Goal: Information Seeking & Learning: Learn about a topic

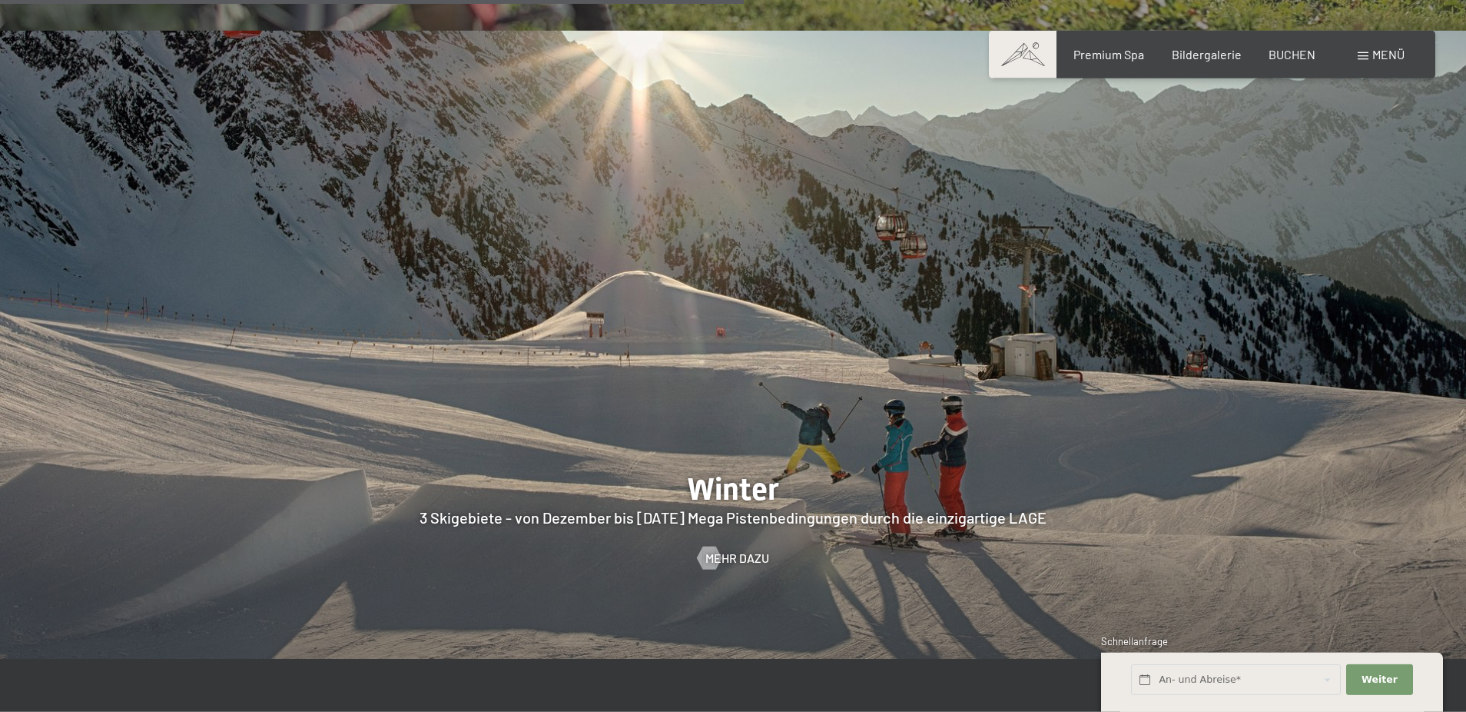
scroll to position [3942, 0]
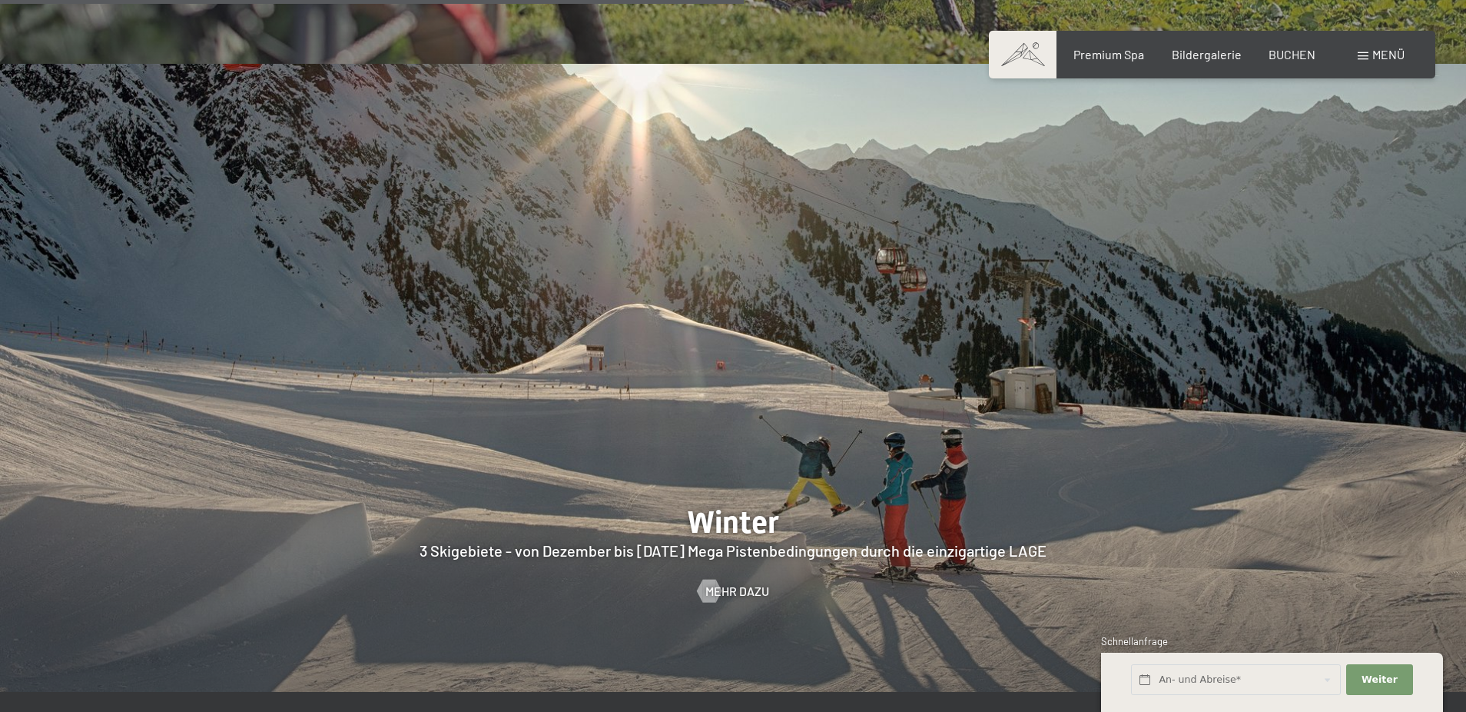
drag, startPoint x: 809, startPoint y: 489, endPoint x: 693, endPoint y: 188, distance: 322.1
click at [693, 188] on div at bounding box center [733, 378] width 1466 height 628
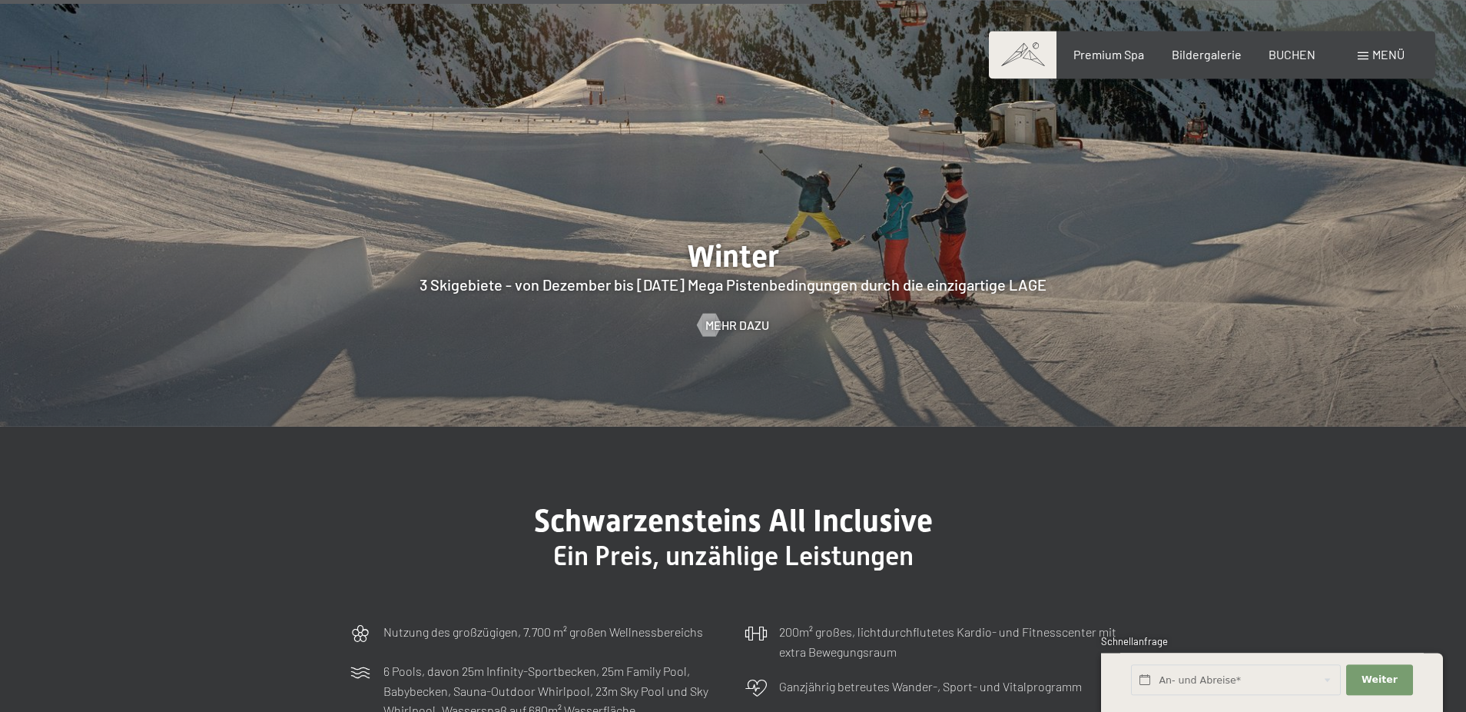
scroll to position [4381, 0]
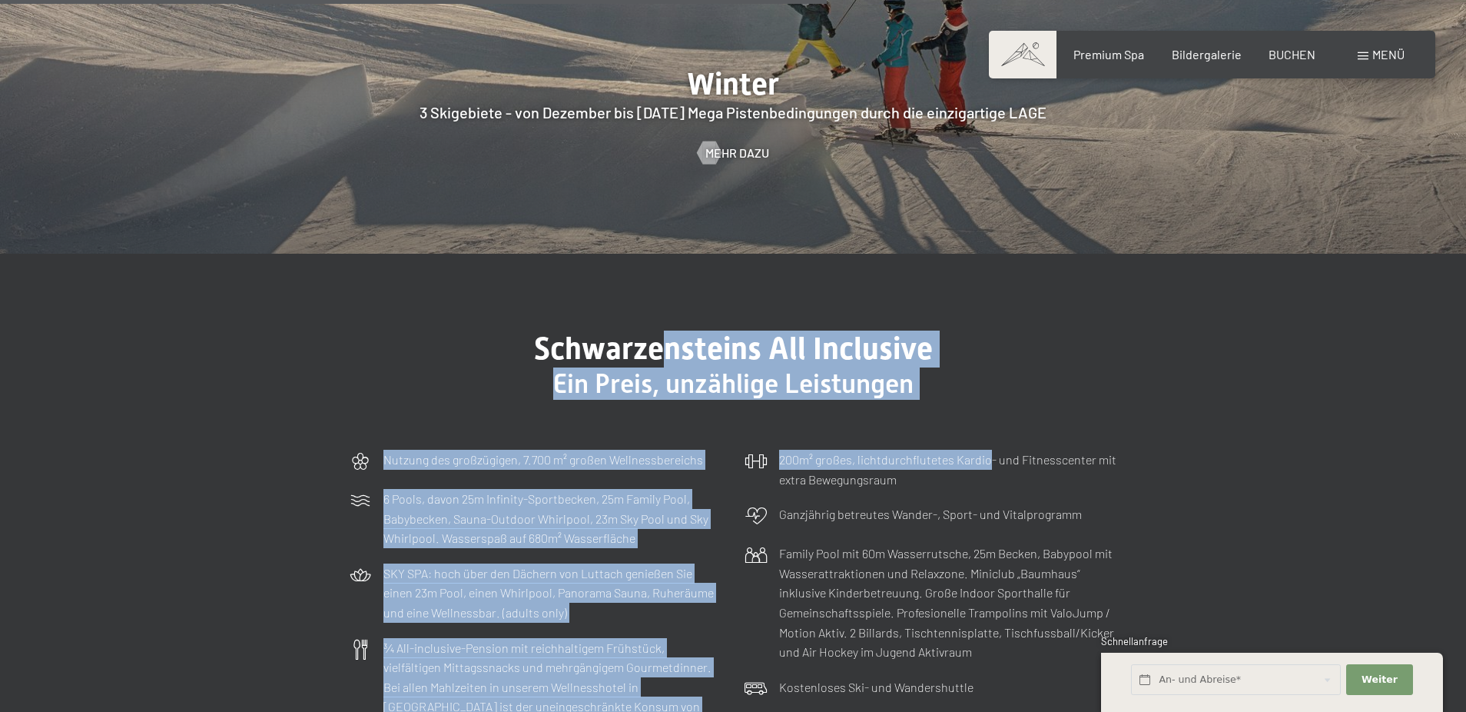
drag, startPoint x: 981, startPoint y: 463, endPoint x: 677, endPoint y: 287, distance: 350.9
click at [671, 330] on div "Schwarzensteins All Inclusive Ein Preis, unzählige Leistungen Nutzung des großz…" at bounding box center [733, 628] width 884 height 597
click at [928, 367] on h3 "Ein Preis, unzählige Leistungen" at bounding box center [733, 383] width 769 height 32
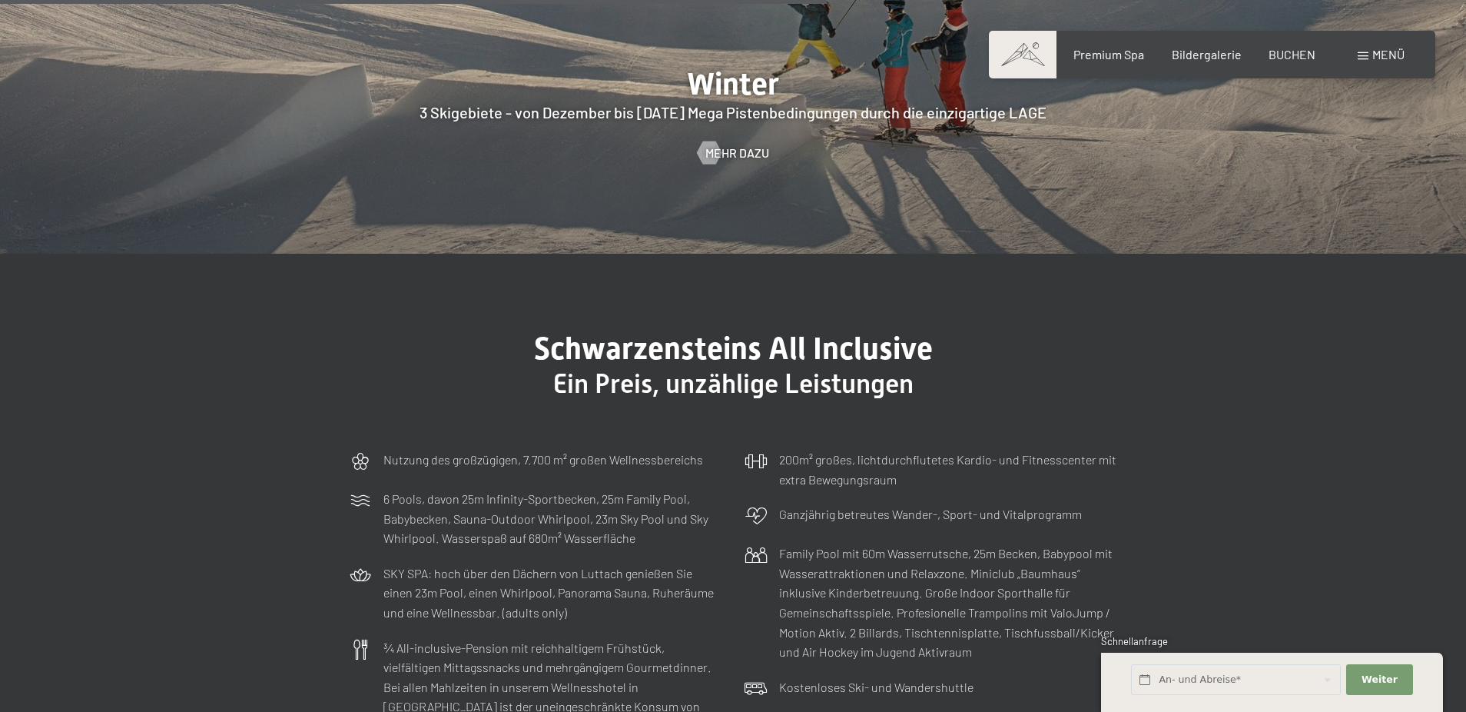
click at [710, 330] on span "Schwarzensteins All Inclusive" at bounding box center [733, 348] width 399 height 36
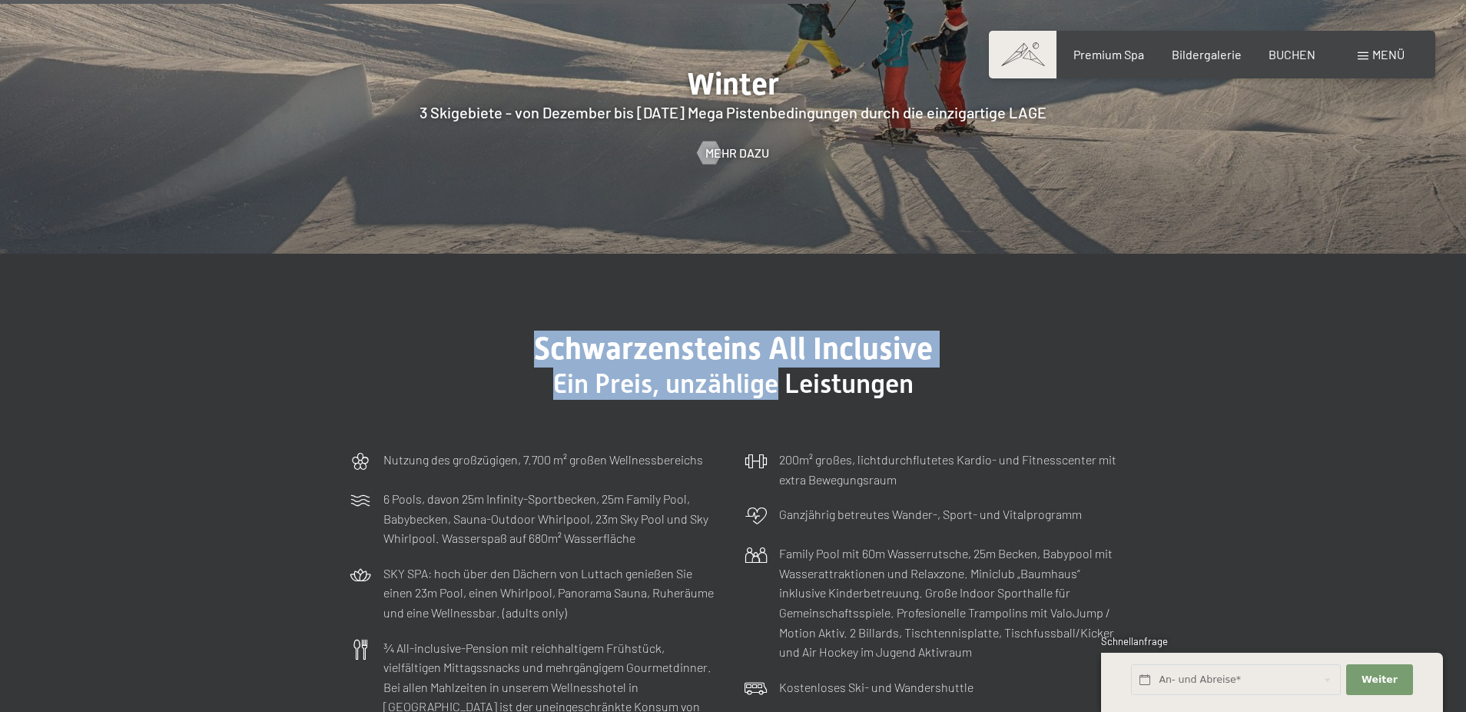
drag, startPoint x: 709, startPoint y: 304, endPoint x: 705, endPoint y: 337, distance: 33.4
click at [705, 340] on div "Schwarzensteins All Inclusive Ein Preis, unzählige Leistungen" at bounding box center [733, 364] width 769 height 69
click at [705, 368] on span "Ein Preis, unzählige Leistungen" at bounding box center [733, 383] width 360 height 31
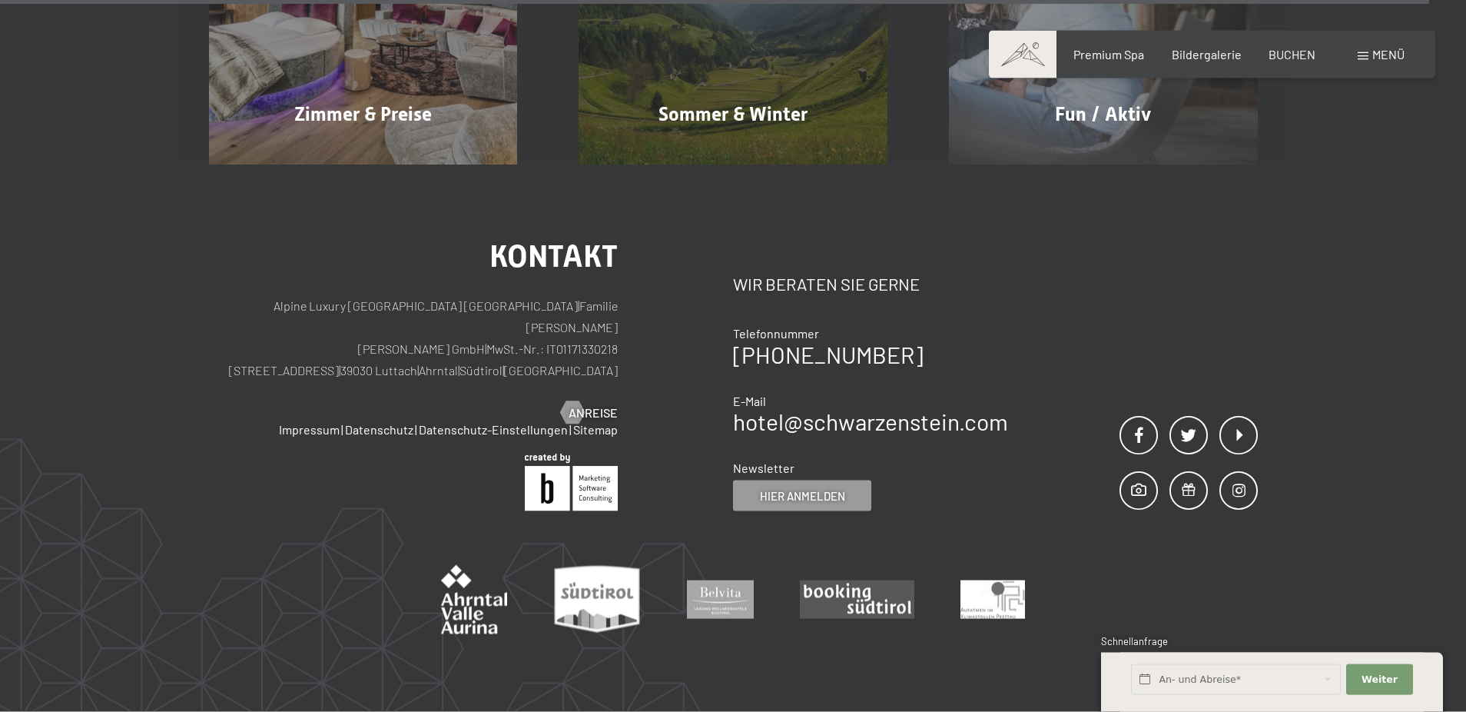
scroll to position [7836, 0]
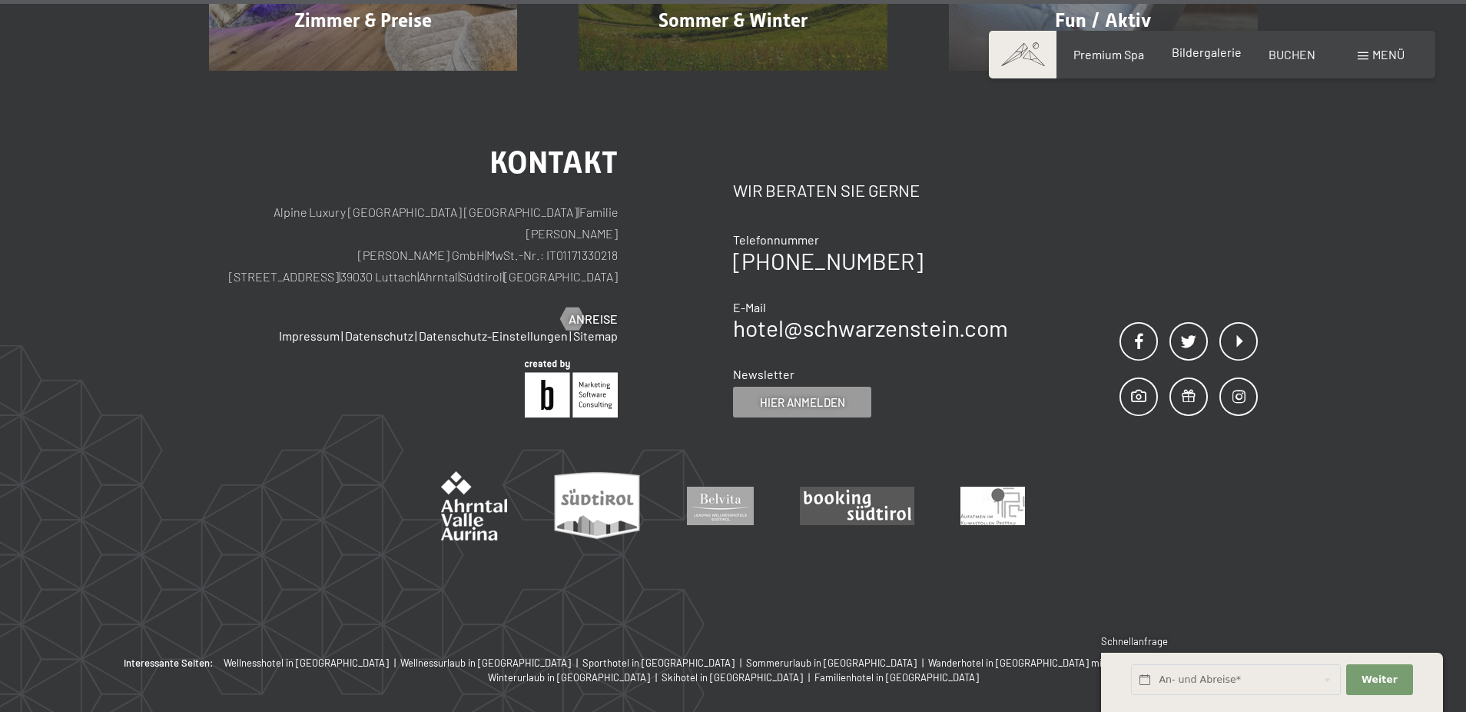
click at [1218, 54] on span "Bildergalerie" at bounding box center [1207, 52] width 70 height 15
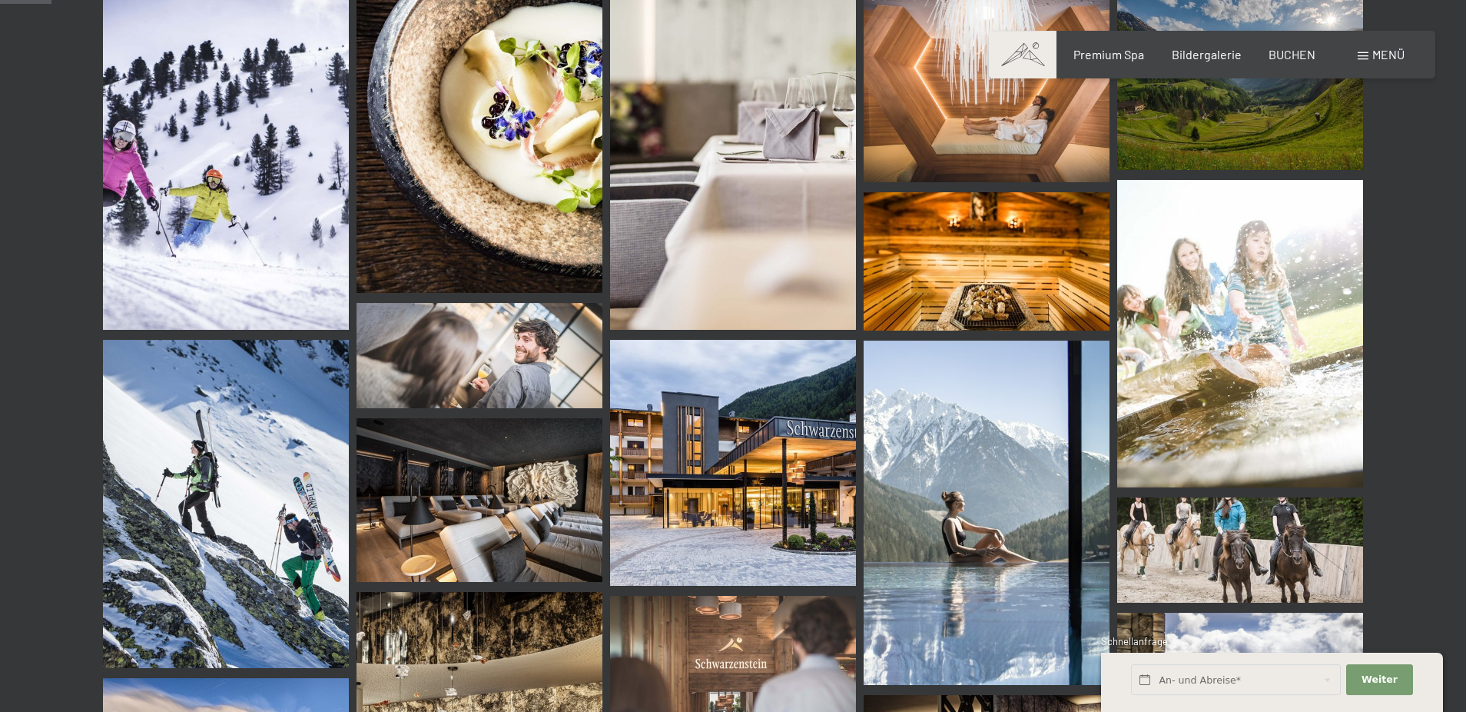
scroll to position [788, 0]
